Goal: Task Accomplishment & Management: Complete application form

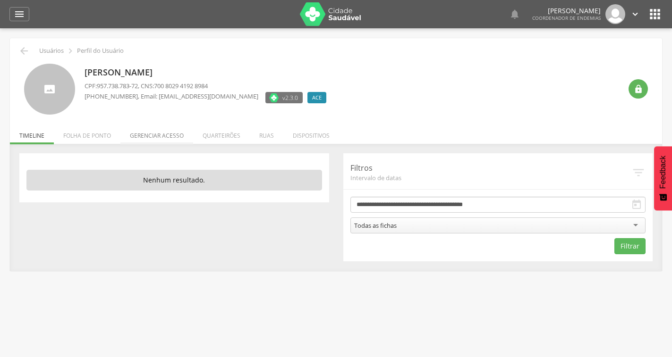
click at [159, 132] on li "Gerenciar acesso" at bounding box center [156, 133] width 73 height 22
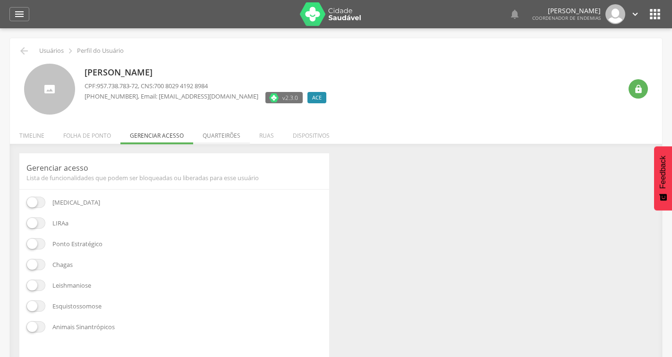
click at [211, 135] on li "Quarteirões" at bounding box center [221, 133] width 57 height 22
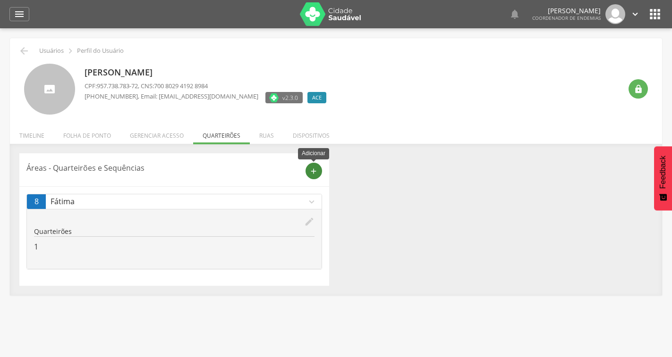
click at [311, 168] on icon "add" at bounding box center [313, 171] width 8 height 8
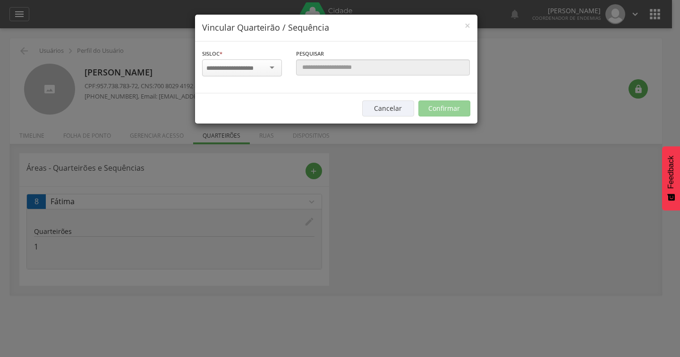
click at [271, 68] on div at bounding box center [242, 67] width 80 height 17
type input "**"
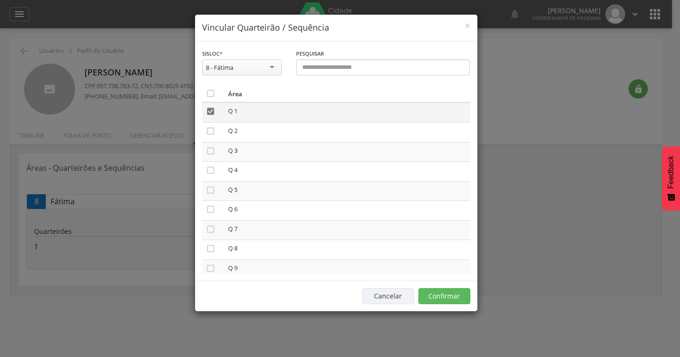
click at [208, 113] on icon "" at bounding box center [210, 111] width 9 height 9
click at [209, 132] on icon "" at bounding box center [210, 131] width 9 height 9
click at [208, 110] on icon "" at bounding box center [210, 111] width 9 height 9
click at [206, 150] on icon "" at bounding box center [210, 150] width 9 height 9
click at [433, 291] on button "Confirmar" at bounding box center [444, 296] width 52 height 16
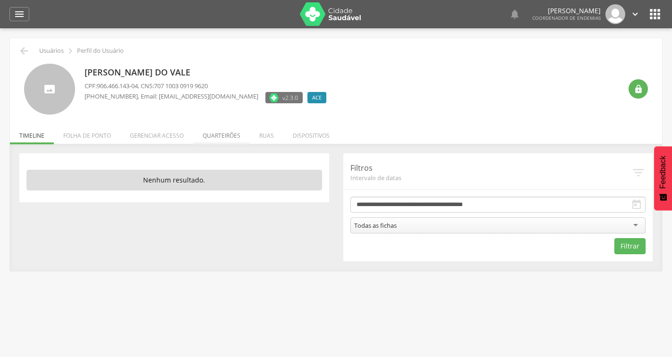
click at [200, 137] on li "Quarteirões" at bounding box center [221, 133] width 57 height 22
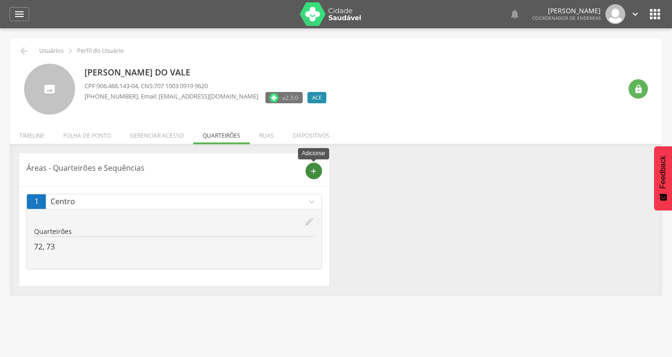
click at [317, 171] on icon "add" at bounding box center [313, 171] width 8 height 8
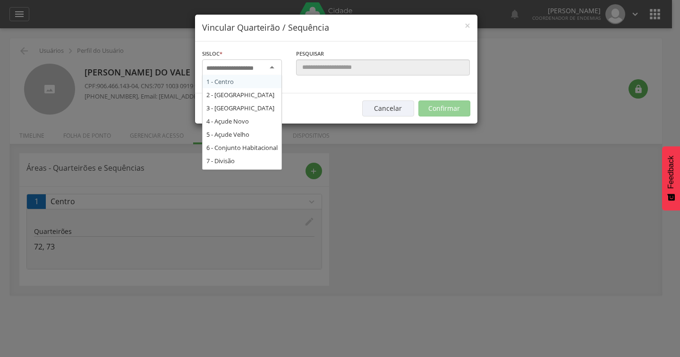
click at [271, 69] on div at bounding box center [242, 67] width 80 height 17
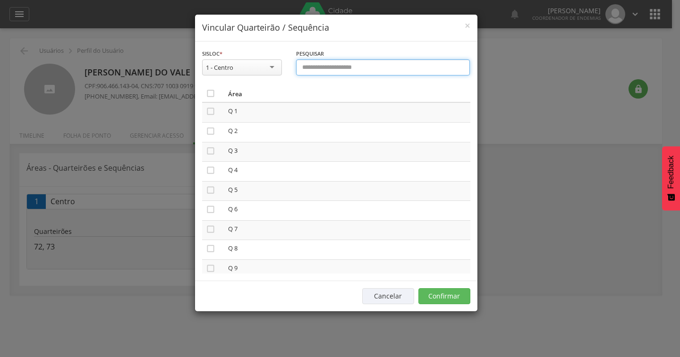
click at [344, 66] on input "text" at bounding box center [383, 67] width 174 height 16
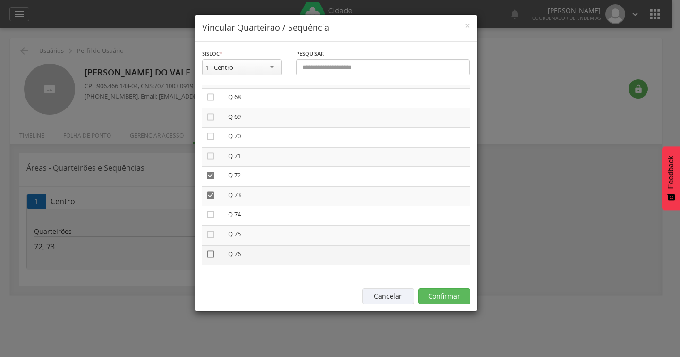
drag, startPoint x: 207, startPoint y: 255, endPoint x: 210, endPoint y: 250, distance: 5.3
click at [210, 254] on icon "" at bounding box center [210, 254] width 9 height 9
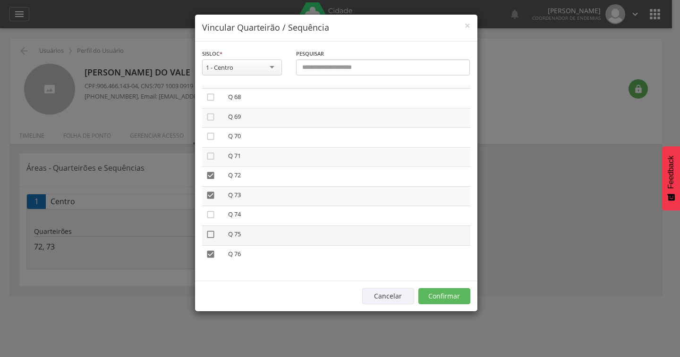
click at [210, 232] on icon "" at bounding box center [210, 234] width 9 height 9
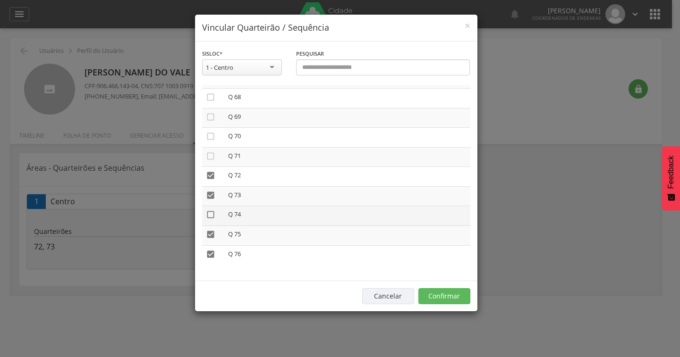
click at [210, 213] on icon "" at bounding box center [210, 214] width 9 height 9
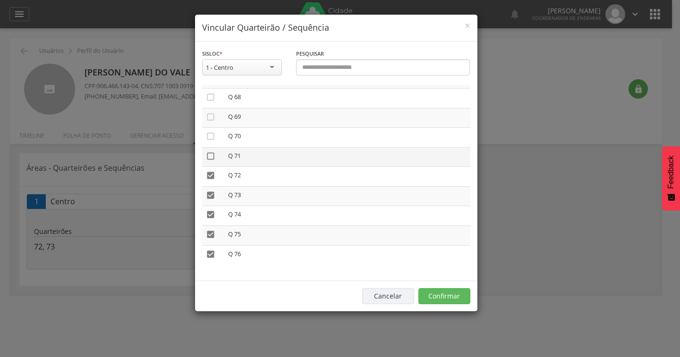
click at [208, 154] on icon "" at bounding box center [210, 156] width 9 height 9
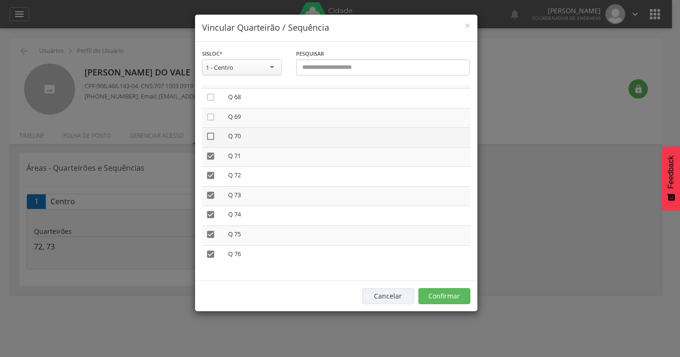
click at [212, 140] on icon "" at bounding box center [210, 136] width 9 height 9
click at [209, 120] on icon "" at bounding box center [210, 116] width 9 height 9
click at [209, 142] on icon "" at bounding box center [210, 144] width 9 height 9
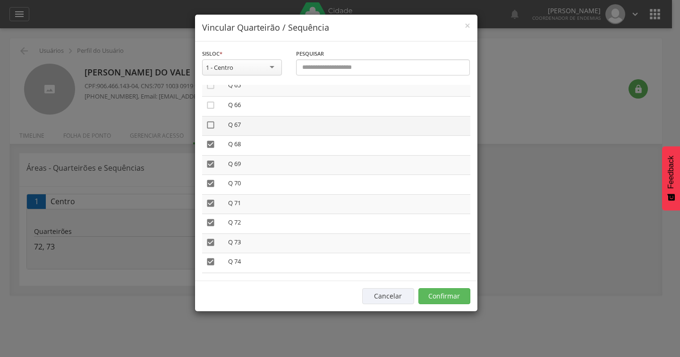
click at [210, 121] on icon "" at bounding box center [210, 124] width 9 height 9
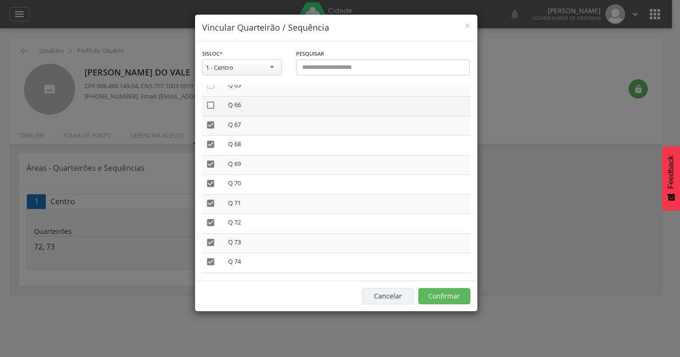
click at [210, 106] on icon "" at bounding box center [210, 105] width 9 height 9
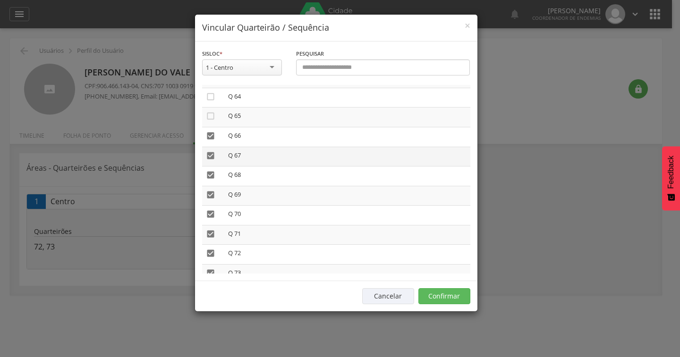
scroll to position [1235, 0]
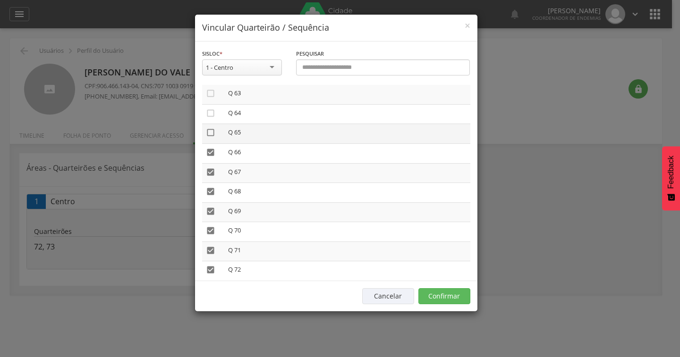
click at [212, 132] on icon "" at bounding box center [210, 132] width 9 height 9
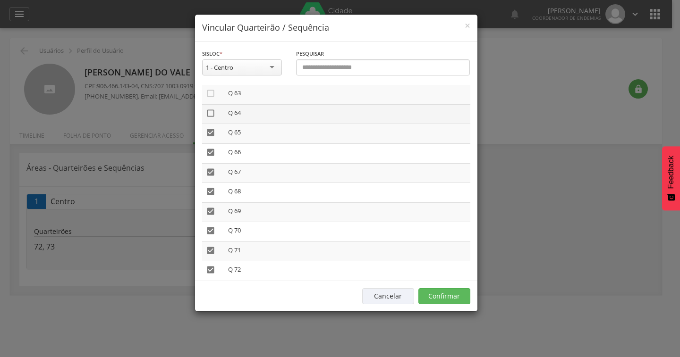
click at [211, 112] on icon "" at bounding box center [210, 113] width 9 height 9
click at [205, 93] on td "" at bounding box center [213, 95] width 22 height 20
click at [210, 95] on icon "" at bounding box center [210, 93] width 9 height 9
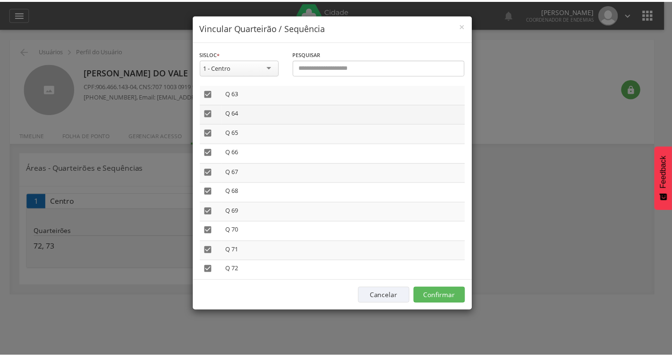
scroll to position [1187, 0]
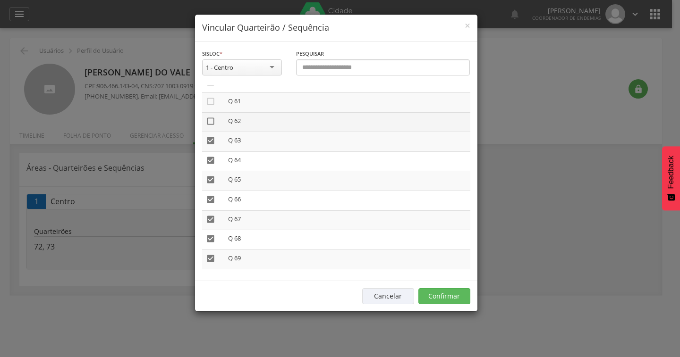
click at [213, 118] on icon "" at bounding box center [210, 121] width 9 height 9
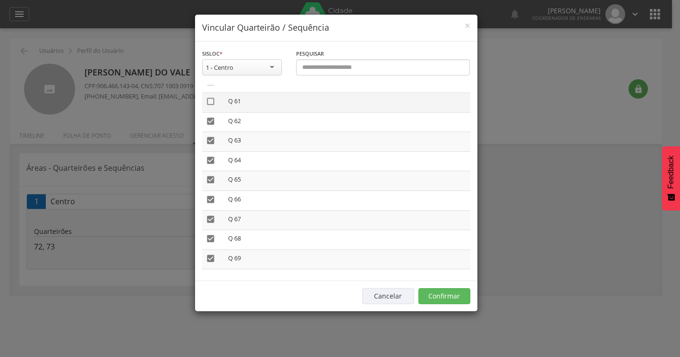
click at [209, 103] on icon "" at bounding box center [210, 101] width 9 height 9
click at [441, 293] on button "Confirmar" at bounding box center [444, 296] width 52 height 16
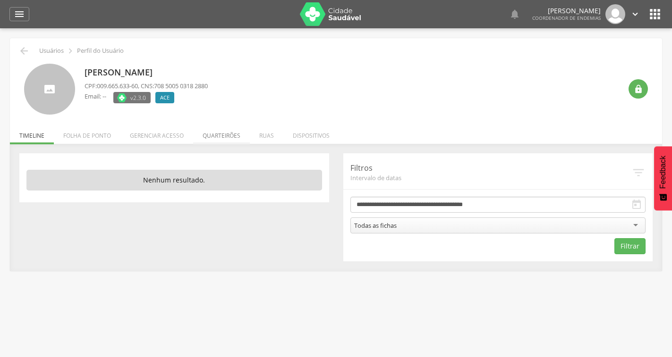
click at [219, 131] on li "Quarteirões" at bounding box center [221, 133] width 57 height 22
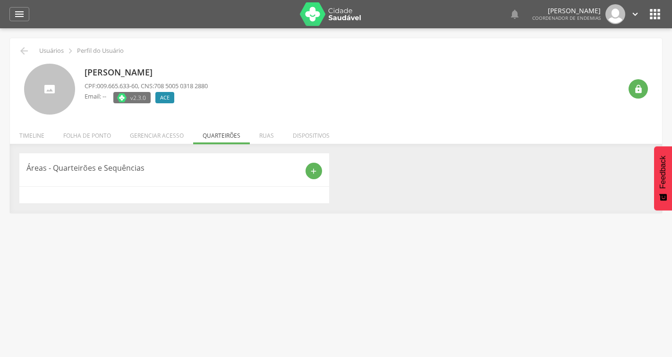
click at [162, 141] on li "Gerenciar acesso" at bounding box center [156, 133] width 73 height 22
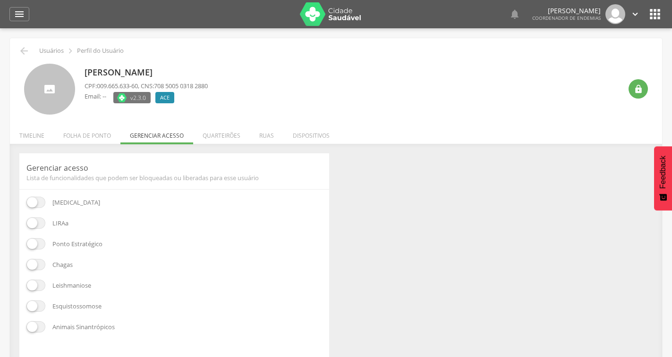
click at [40, 206] on span at bounding box center [35, 202] width 19 height 11
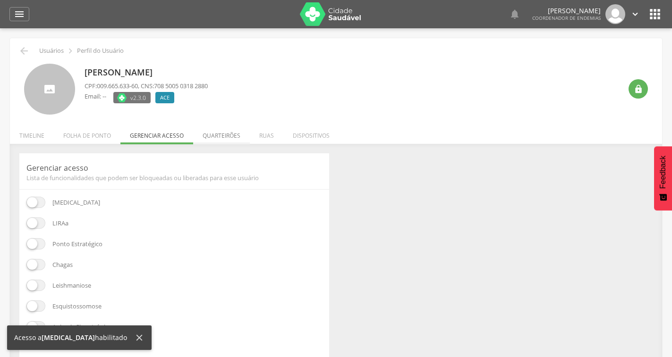
click at [223, 137] on li "Quarteirões" at bounding box center [221, 133] width 57 height 22
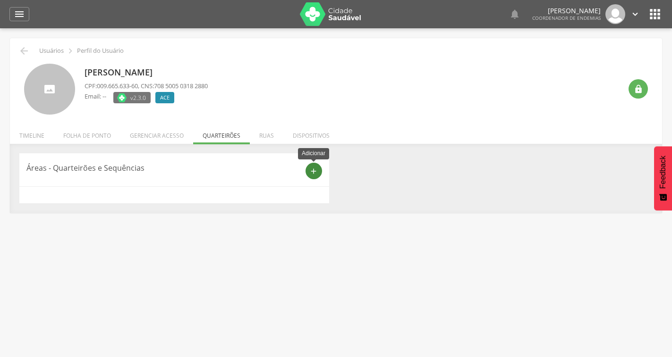
click at [314, 178] on div "add" at bounding box center [313, 171] width 17 height 17
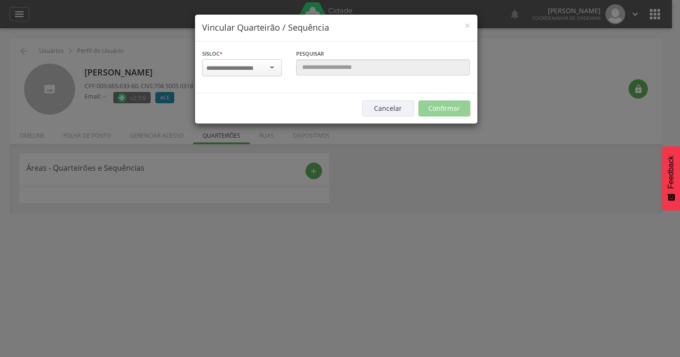
click at [271, 66] on div at bounding box center [242, 67] width 80 height 17
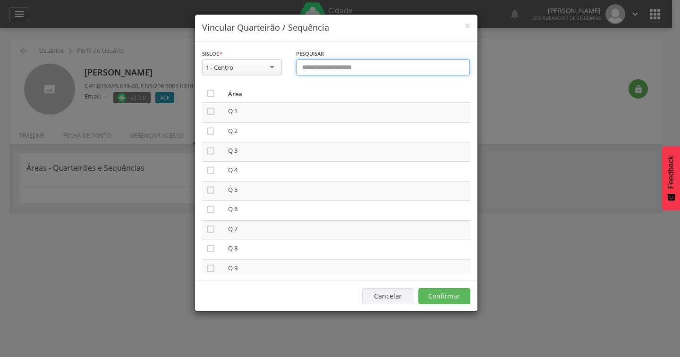
click at [326, 69] on input "text" at bounding box center [383, 67] width 174 height 16
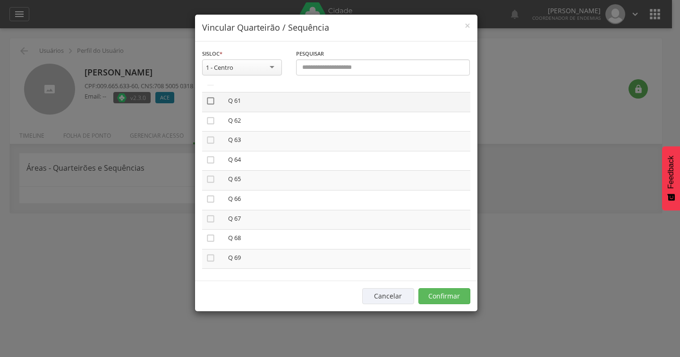
click at [211, 103] on icon "" at bounding box center [210, 100] width 9 height 9
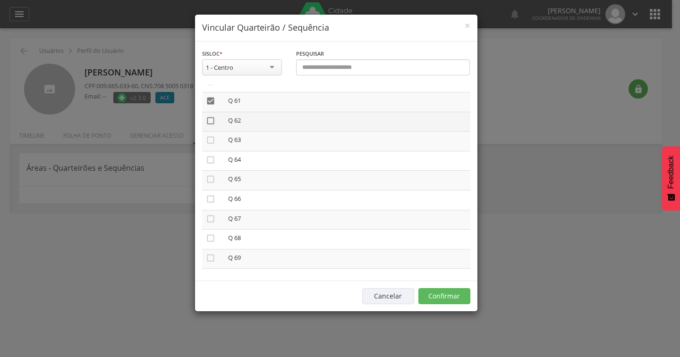
click at [209, 124] on icon "" at bounding box center [210, 120] width 9 height 9
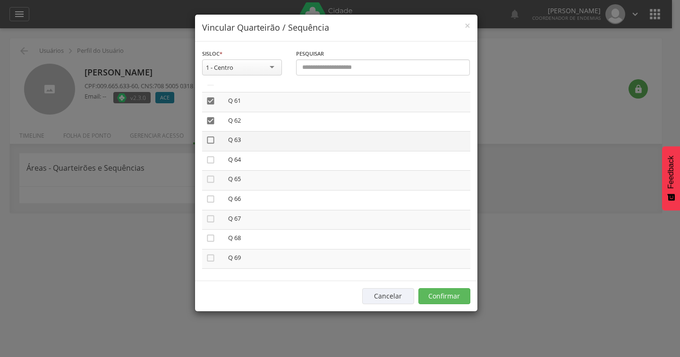
click at [211, 139] on icon "" at bounding box center [210, 139] width 9 height 9
click at [209, 163] on icon "" at bounding box center [210, 159] width 9 height 9
click at [209, 178] on icon "" at bounding box center [210, 179] width 9 height 9
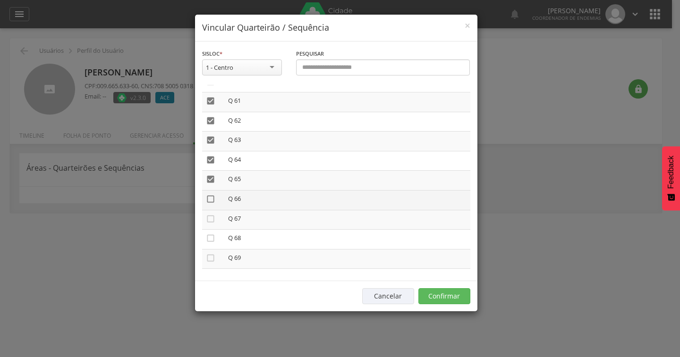
click at [207, 198] on icon "" at bounding box center [210, 199] width 9 height 9
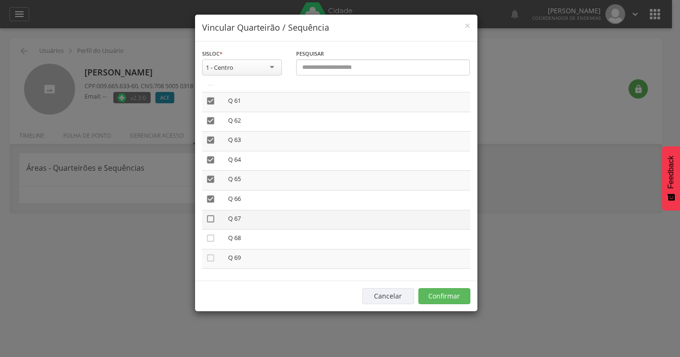
click at [212, 217] on icon "" at bounding box center [210, 218] width 9 height 9
click at [209, 241] on icon "" at bounding box center [210, 238] width 9 height 9
click at [209, 258] on icon "" at bounding box center [210, 258] width 9 height 9
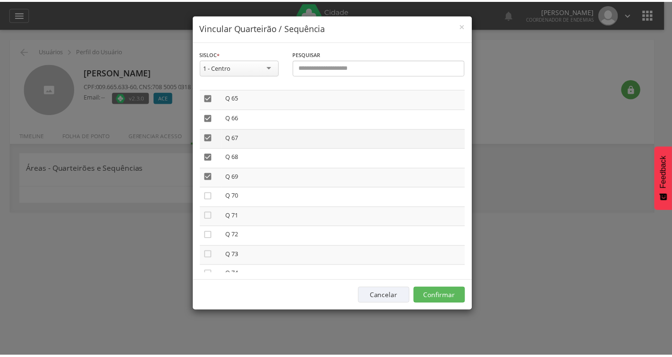
scroll to position [1329, 0]
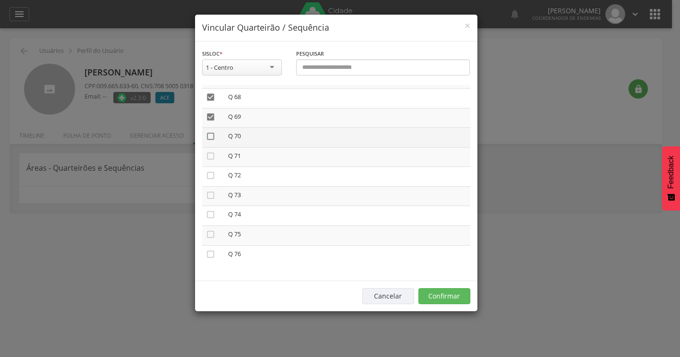
click at [210, 135] on icon "" at bounding box center [210, 136] width 9 height 9
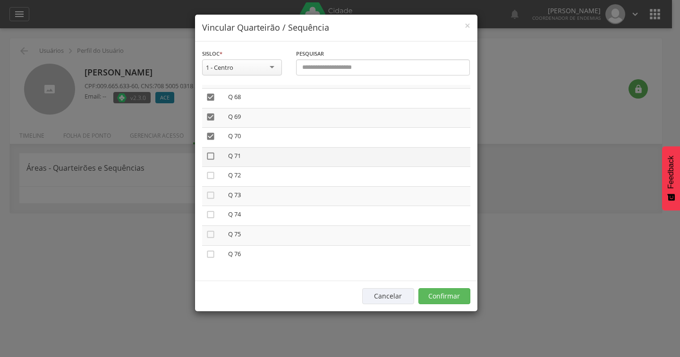
click at [211, 156] on icon "" at bounding box center [210, 156] width 9 height 9
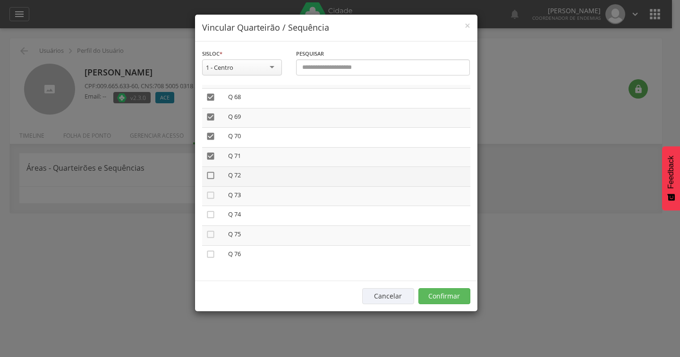
click at [211, 175] on icon "" at bounding box center [210, 175] width 9 height 9
click at [207, 191] on icon "" at bounding box center [210, 195] width 9 height 9
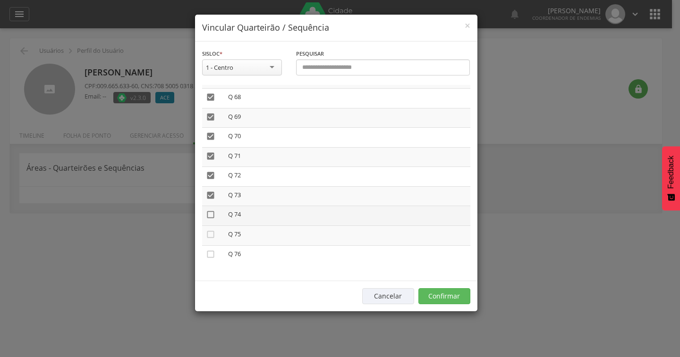
click at [211, 211] on icon "" at bounding box center [210, 214] width 9 height 9
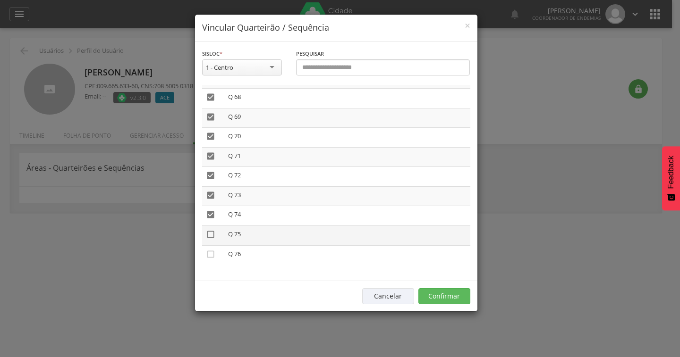
click at [211, 232] on icon "" at bounding box center [210, 234] width 9 height 9
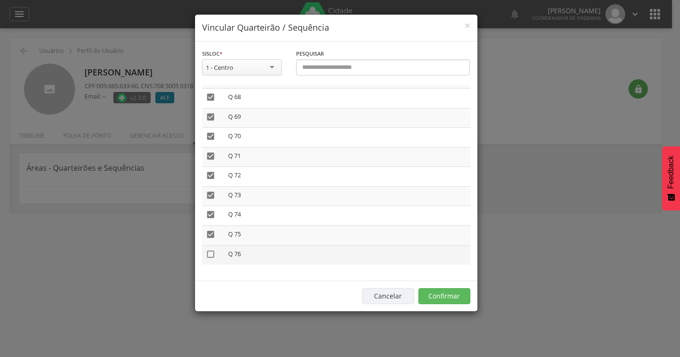
click at [212, 253] on icon "" at bounding box center [210, 254] width 9 height 9
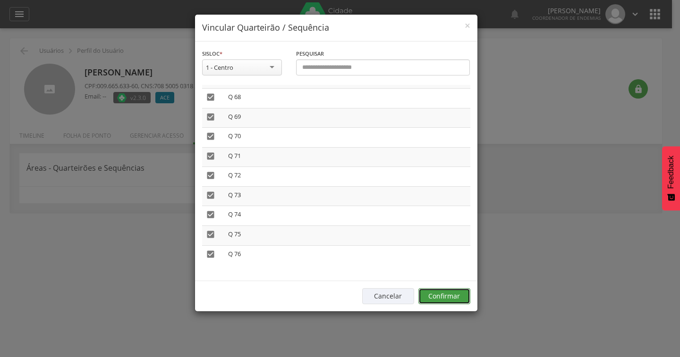
click at [458, 299] on button "Confirmar" at bounding box center [444, 296] width 52 height 16
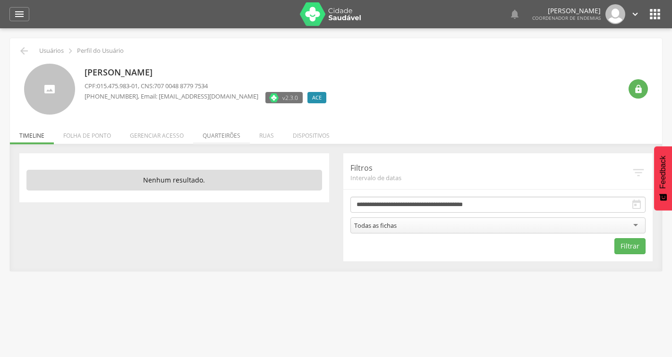
click at [209, 136] on li "Quarteirões" at bounding box center [221, 133] width 57 height 22
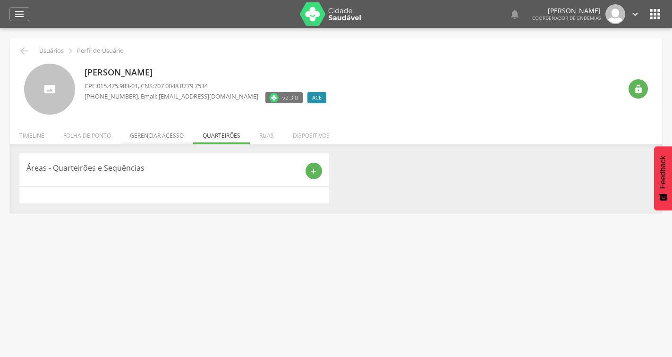
click at [176, 140] on li "Gerenciar acesso" at bounding box center [156, 133] width 73 height 22
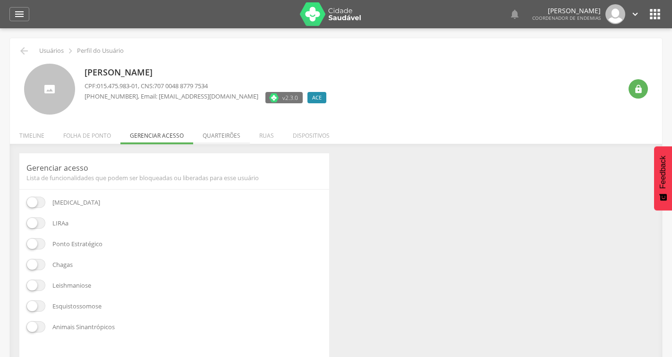
click at [214, 142] on li "Quarteirões" at bounding box center [221, 133] width 57 height 22
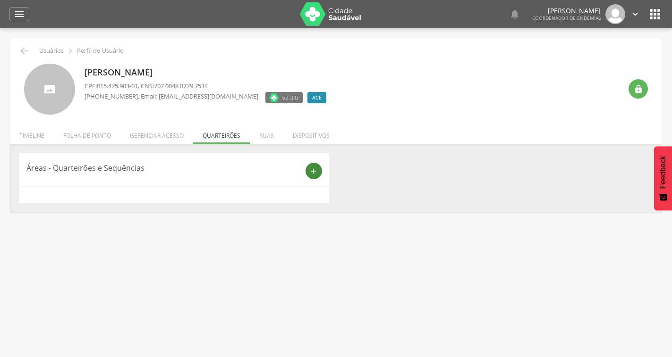
click at [314, 174] on icon "add" at bounding box center [313, 171] width 8 height 8
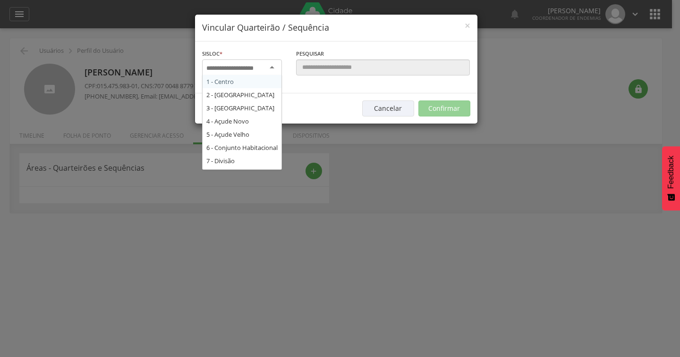
click at [265, 68] on input "select-one" at bounding box center [235, 68] width 59 height 8
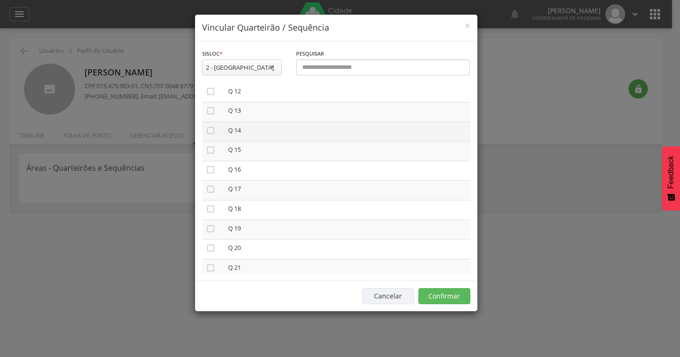
scroll to position [189, 0]
click at [212, 118] on icon "" at bounding box center [210, 118] width 9 height 9
click at [211, 157] on icon "" at bounding box center [210, 157] width 9 height 9
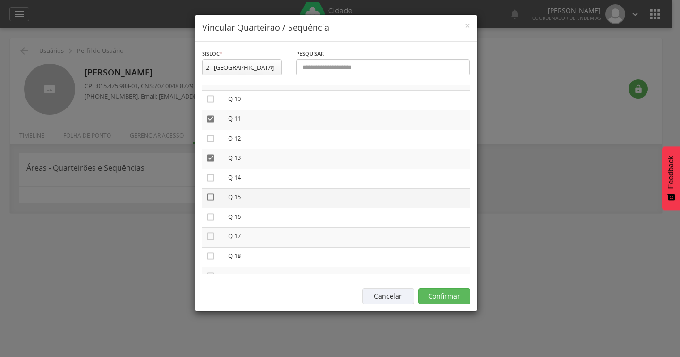
click at [211, 197] on icon "" at bounding box center [210, 197] width 9 height 9
drag, startPoint x: 213, startPoint y: 238, endPoint x: 214, endPoint y: 245, distance: 7.1
click at [214, 238] on icon "" at bounding box center [210, 236] width 9 height 9
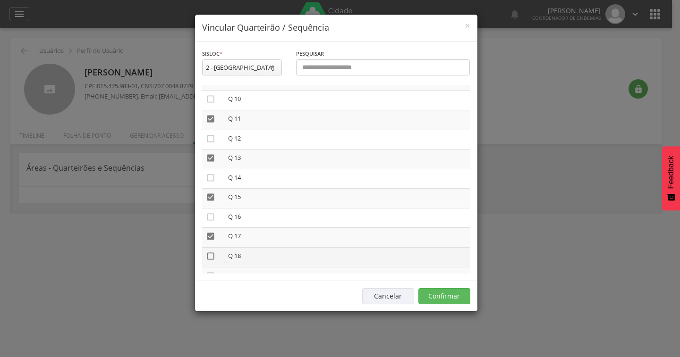
click at [210, 255] on icon "" at bounding box center [210, 256] width 9 height 9
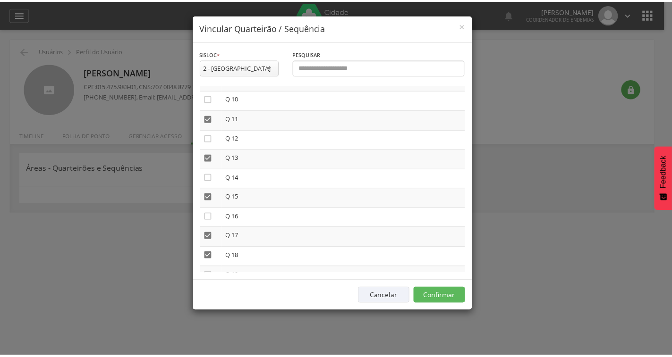
scroll to position [250, 0]
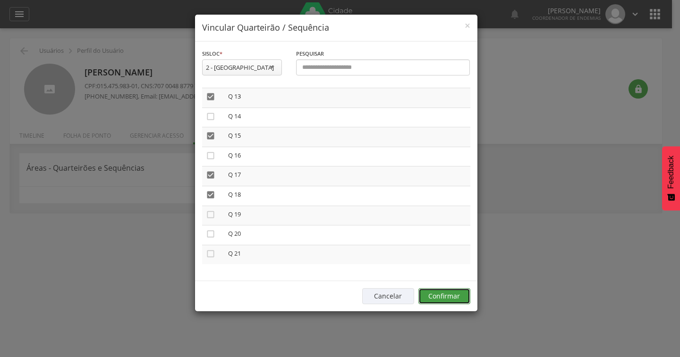
click at [446, 297] on button "Confirmar" at bounding box center [444, 296] width 52 height 16
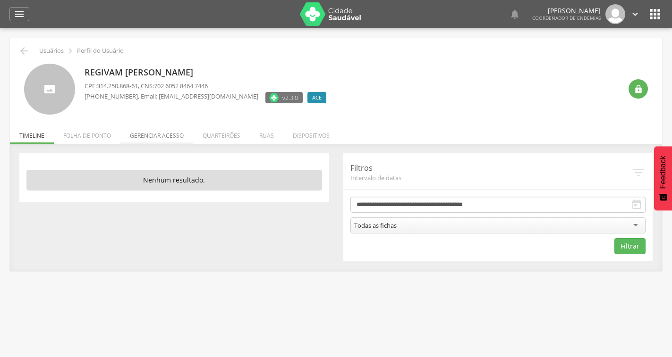
click at [167, 136] on li "Gerenciar acesso" at bounding box center [156, 133] width 73 height 22
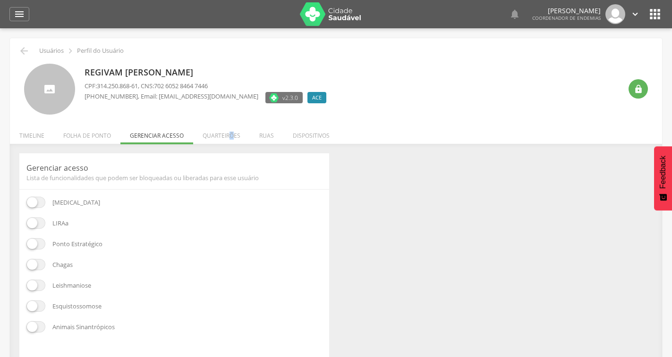
click at [232, 132] on li "Quarteirões" at bounding box center [221, 133] width 57 height 22
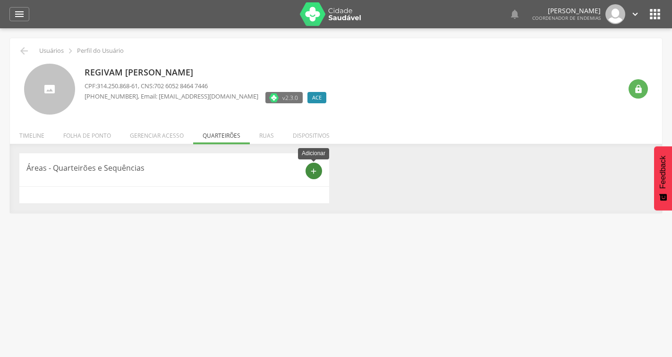
click at [314, 174] on icon "add" at bounding box center [313, 171] width 8 height 8
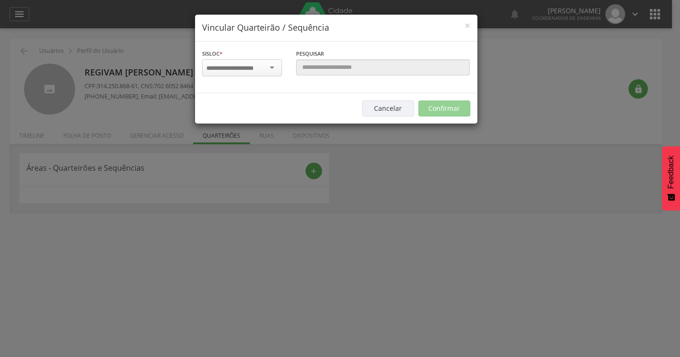
click at [270, 70] on div at bounding box center [242, 67] width 80 height 17
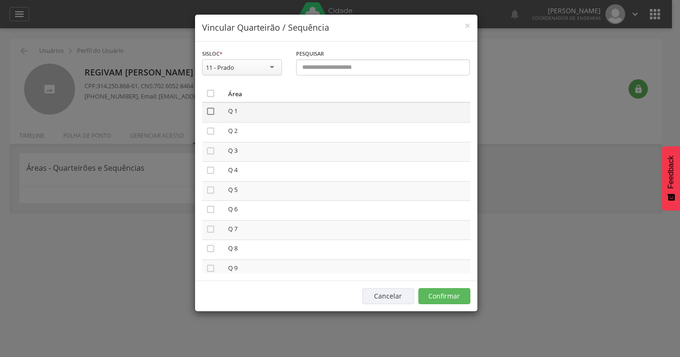
click at [211, 112] on icon "" at bounding box center [210, 111] width 9 height 9
click at [210, 134] on icon "" at bounding box center [210, 131] width 9 height 9
click at [450, 291] on button "Confirmar" at bounding box center [444, 296] width 52 height 16
